Goal: Task Accomplishment & Management: Manage account settings

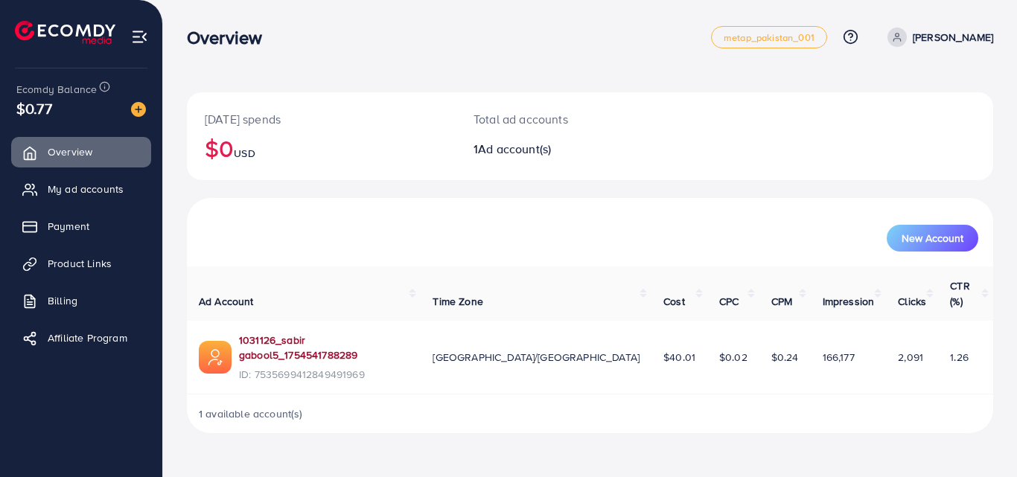
click at [290, 333] on link "1031126_sabir gabool5_1754541788289" at bounding box center [324, 348] width 170 height 31
click at [106, 189] on span "My ad accounts" at bounding box center [89, 189] width 76 height 15
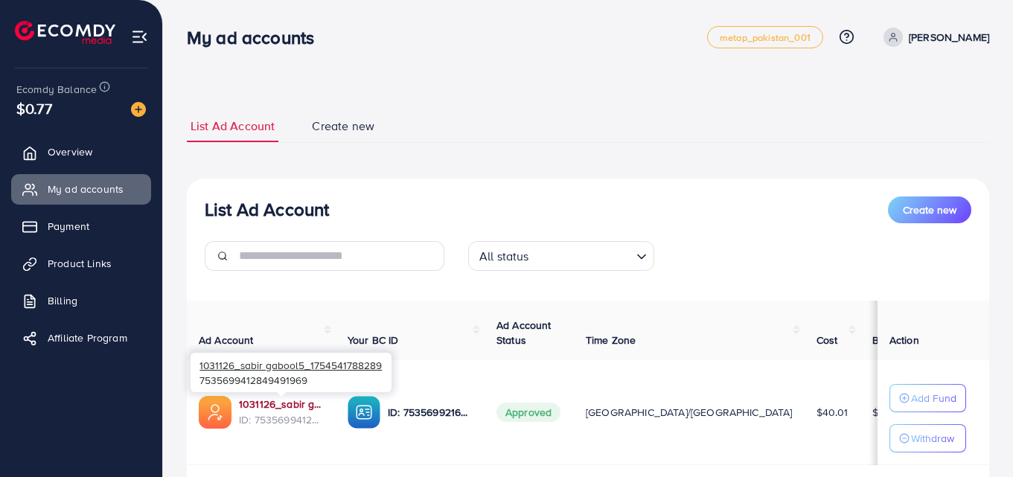
click at [276, 409] on link "1031126_sabir gabool5_1754541788289" at bounding box center [281, 404] width 85 height 15
